Goal: Entertainment & Leisure: Consume media (video, audio)

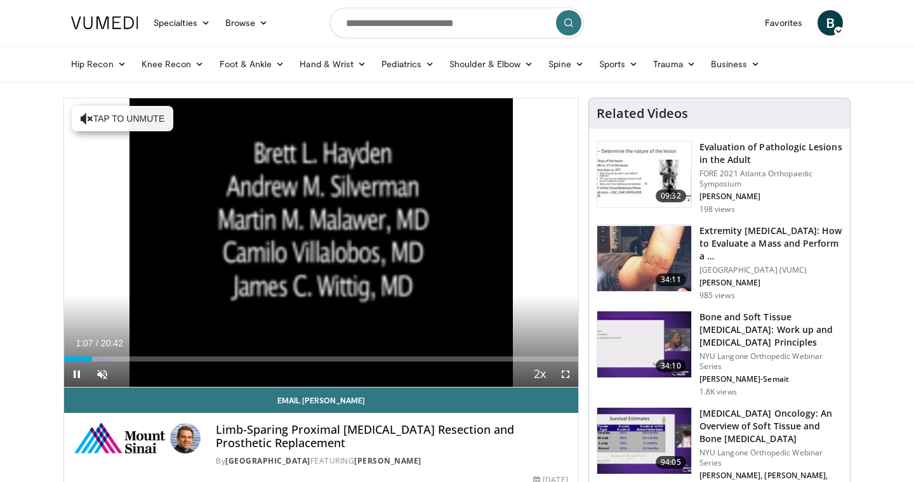
click at [560, 369] on span "Video Player" at bounding box center [565, 374] width 25 height 25
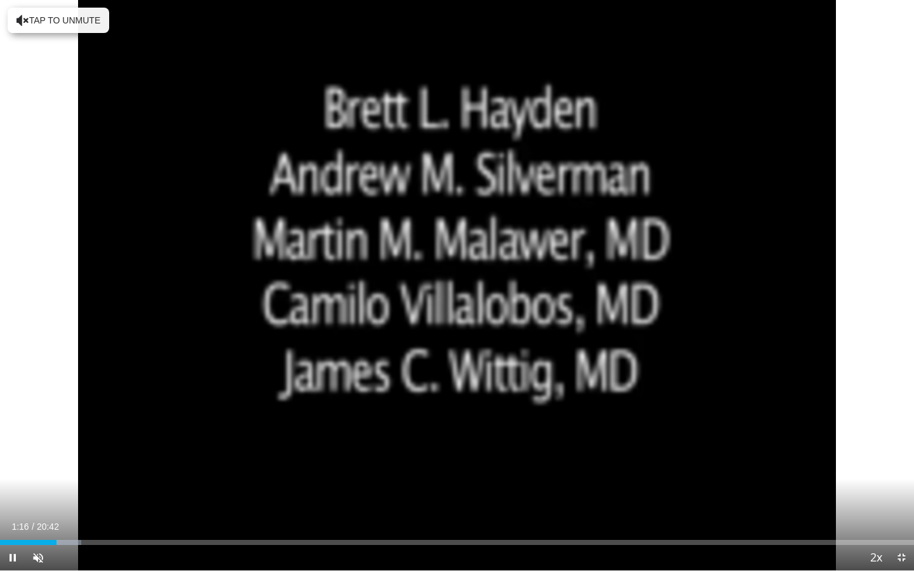
click at [13, 482] on video-js "**********" at bounding box center [457, 285] width 914 height 571
click at [13, 482] on span "Video Player" at bounding box center [12, 557] width 25 height 25
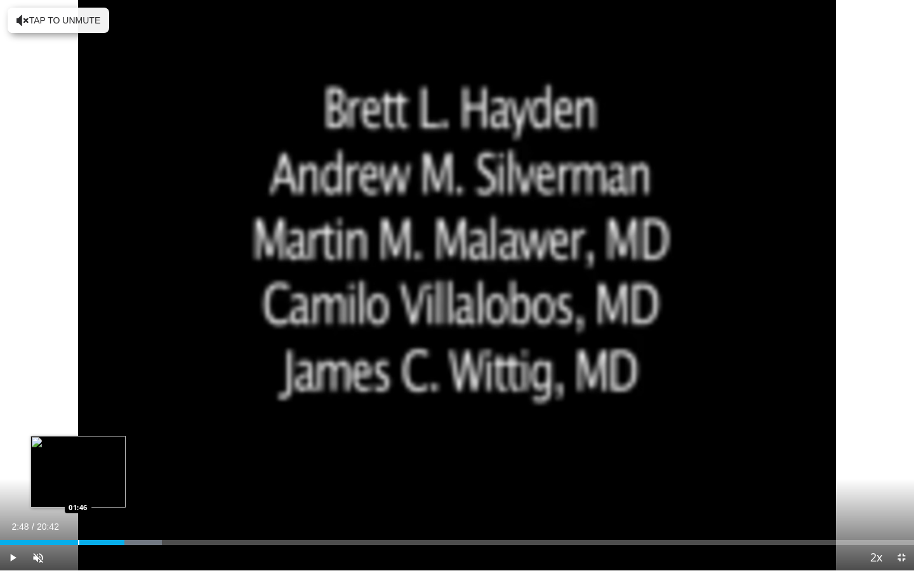
click at [78, 482] on div "Progress Bar" at bounding box center [78, 542] width 1 height 5
click at [72, 482] on div "Progress Bar" at bounding box center [72, 542] width 1 height 5
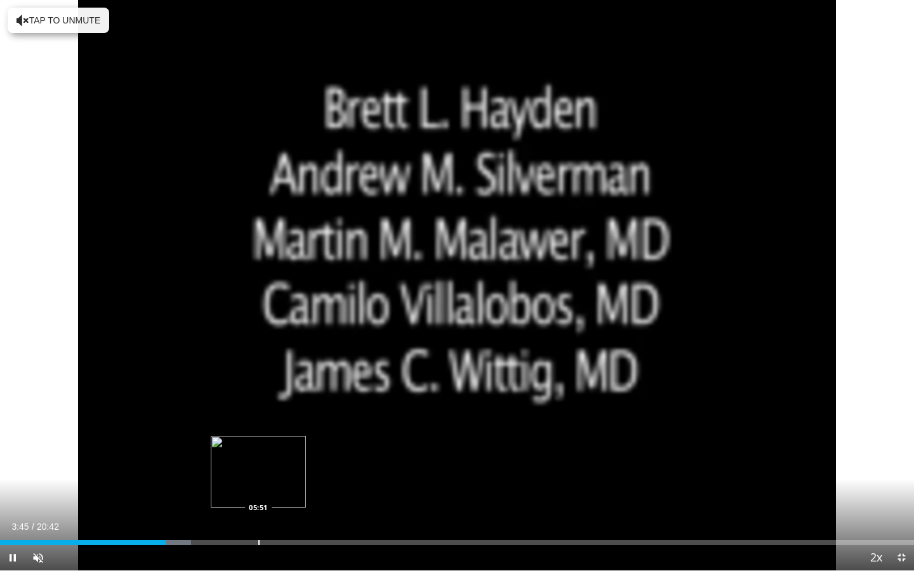
click at [258, 482] on div "Progress Bar" at bounding box center [258, 542] width 1 height 5
click at [326, 482] on div "Loaded : 33.81% 05:59 07:24" at bounding box center [457, 539] width 914 height 12
click at [399, 482] on div "Loaded : 38.64% 07:37 08:59" at bounding box center [457, 539] width 914 height 12
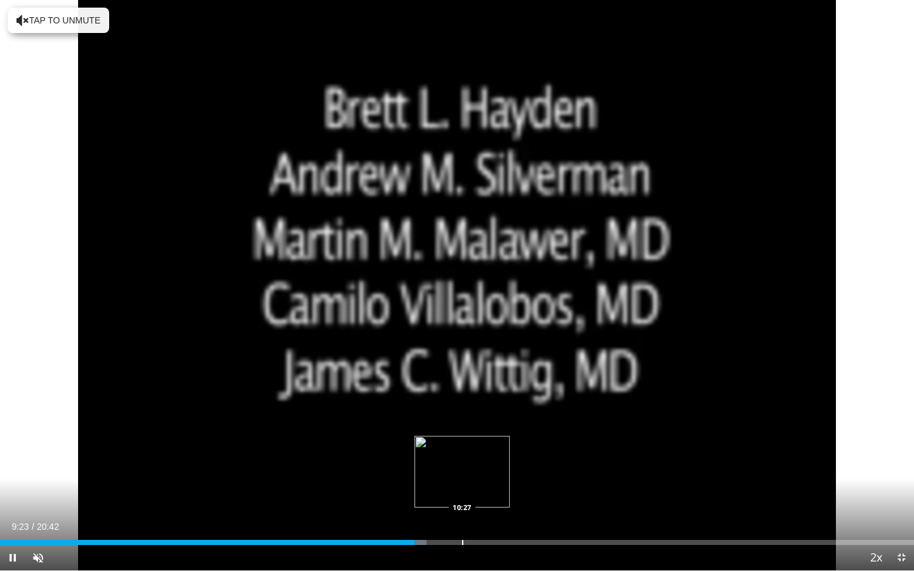
click at [462, 482] on div "Progress Bar" at bounding box center [462, 542] width 1 height 5
click at [510, 482] on div "Progress Bar" at bounding box center [510, 542] width 1 height 5
click at [560, 482] on div "Progress Bar" at bounding box center [560, 542] width 1 height 5
click at [535, 482] on div "Progress Bar" at bounding box center [534, 542] width 1 height 5
